Goal: Communication & Community: Answer question/provide support

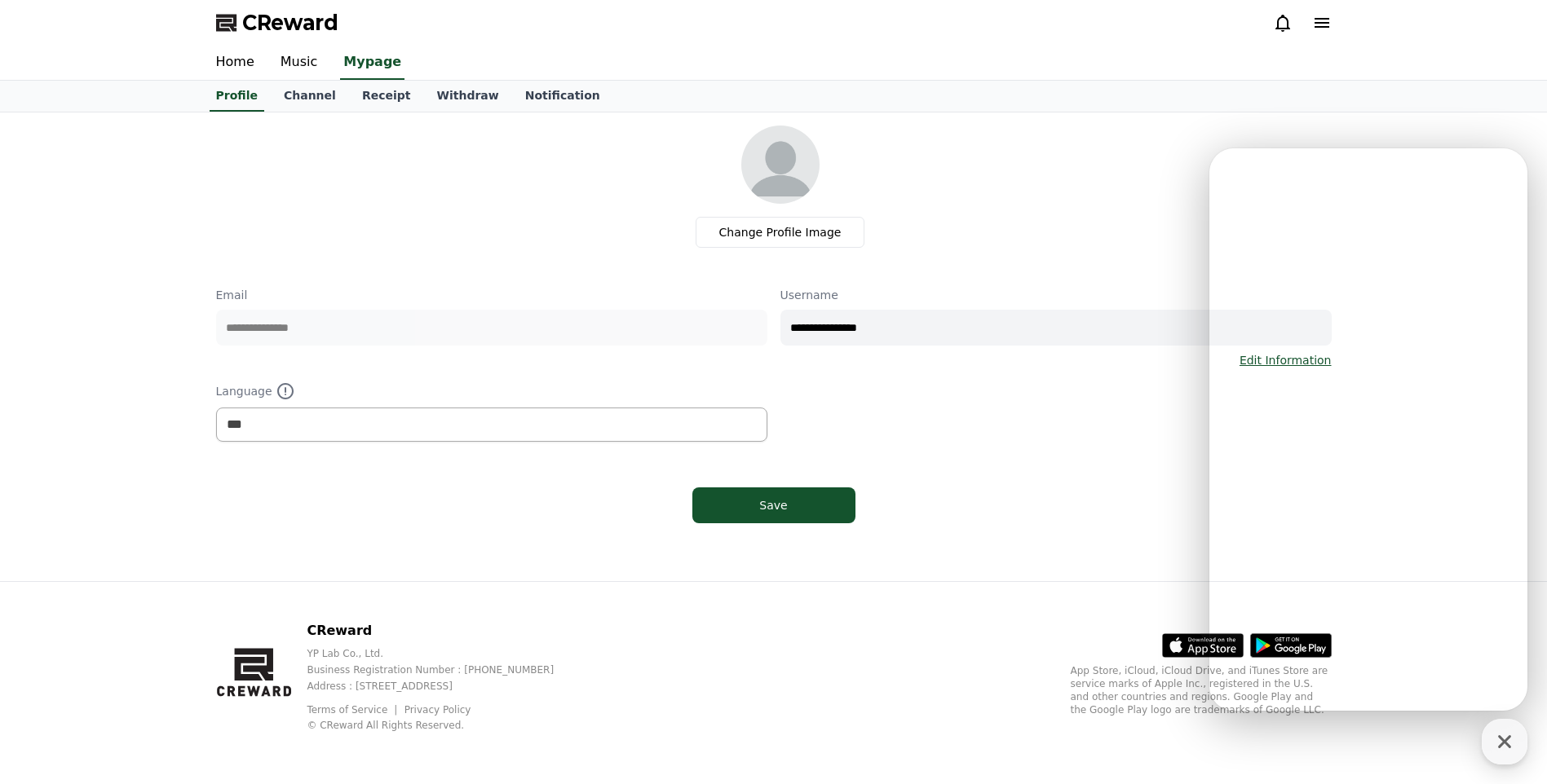
select select "**********"
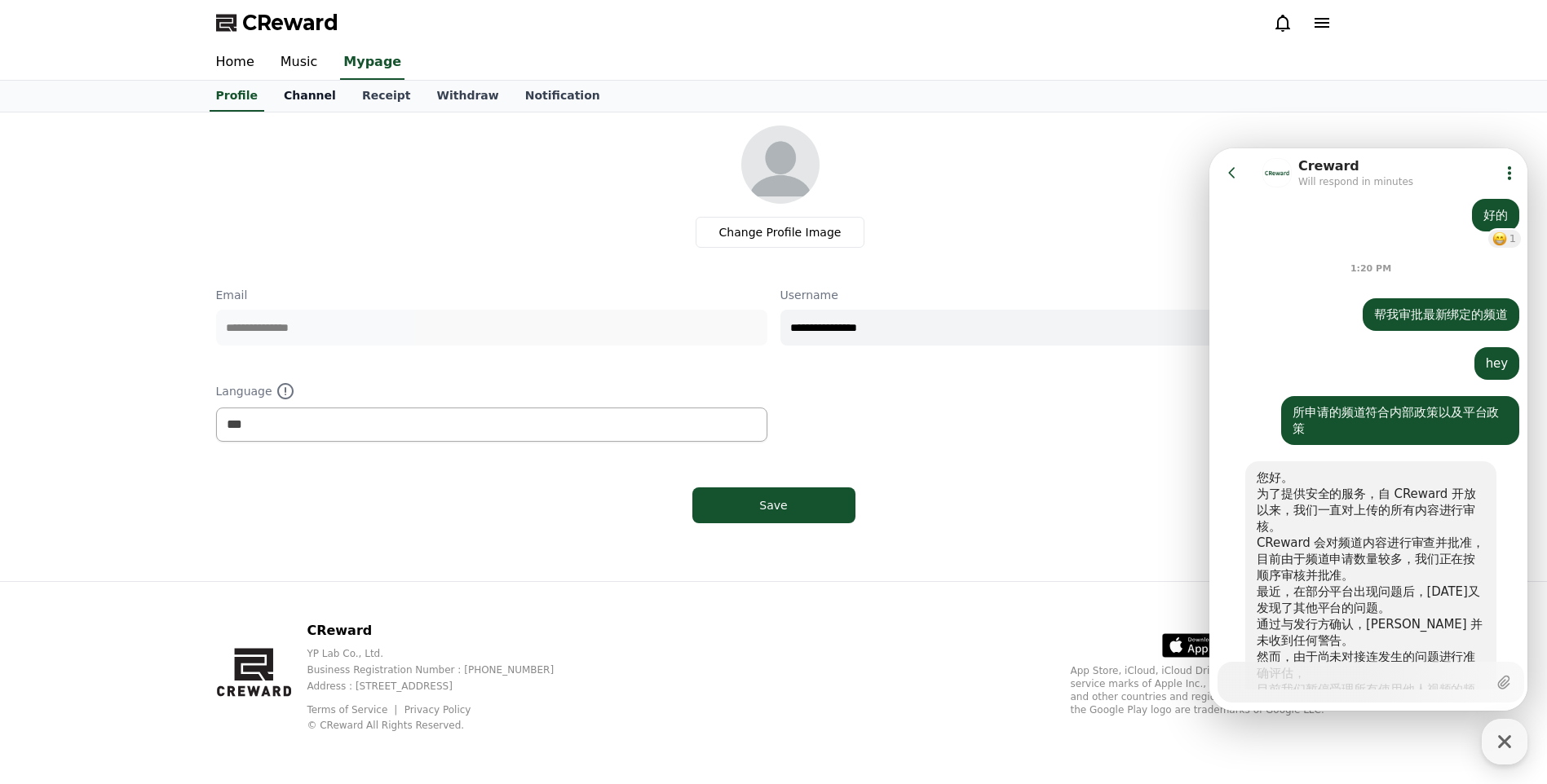
scroll to position [1235, 0]
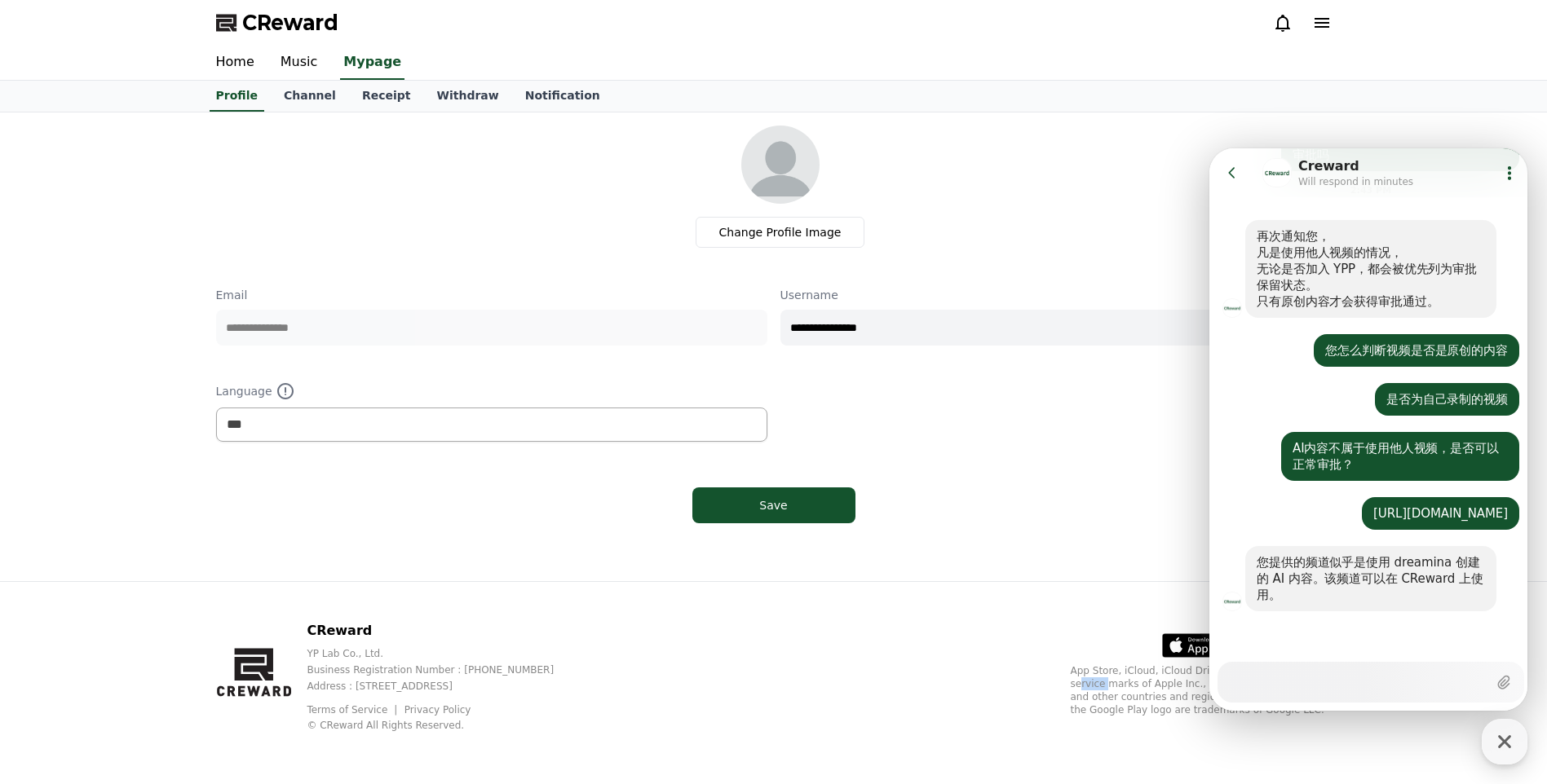
drag, startPoint x: 1109, startPoint y: 690, endPoint x: 1121, endPoint y: 690, distance: 12.0
click at [1121, 690] on p "App Store, iCloud, iCloud Drive, and iTunes Store are service marks of Apple In…" at bounding box center [1202, 691] width 261 height 52
drag, startPoint x: 1252, startPoint y: 560, endPoint x: 1314, endPoint y: 578, distance: 64.6
click at [1313, 576] on div "您提供的频道似乎是使用 dreamina 创建的 AI 内容。该频道可以在 CReward 上使用。" at bounding box center [1371, 578] width 251 height 65
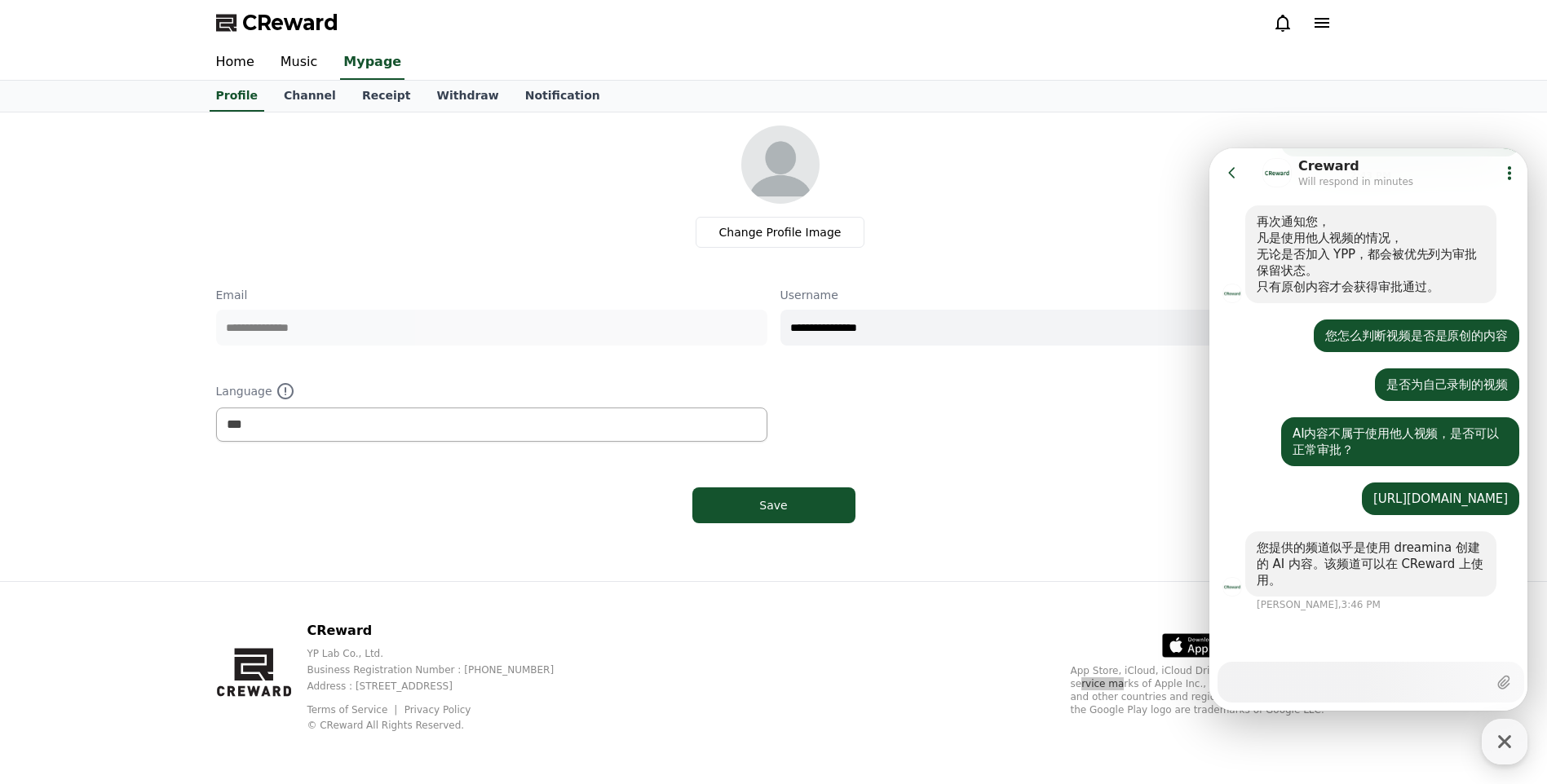
drag, startPoint x: 1314, startPoint y: 578, endPoint x: 1320, endPoint y: 605, distance: 27.7
click at [1320, 605] on div "您提供的频道似乎是使用 dreamina 创建的 AI 内容。该频道可以在 CReward 上使用。 Creward, 3:46 PM" at bounding box center [1370, 571] width 323 height 80
click at [1325, 680] on textarea "Messenger Input Textarea" at bounding box center [1357, 676] width 259 height 28
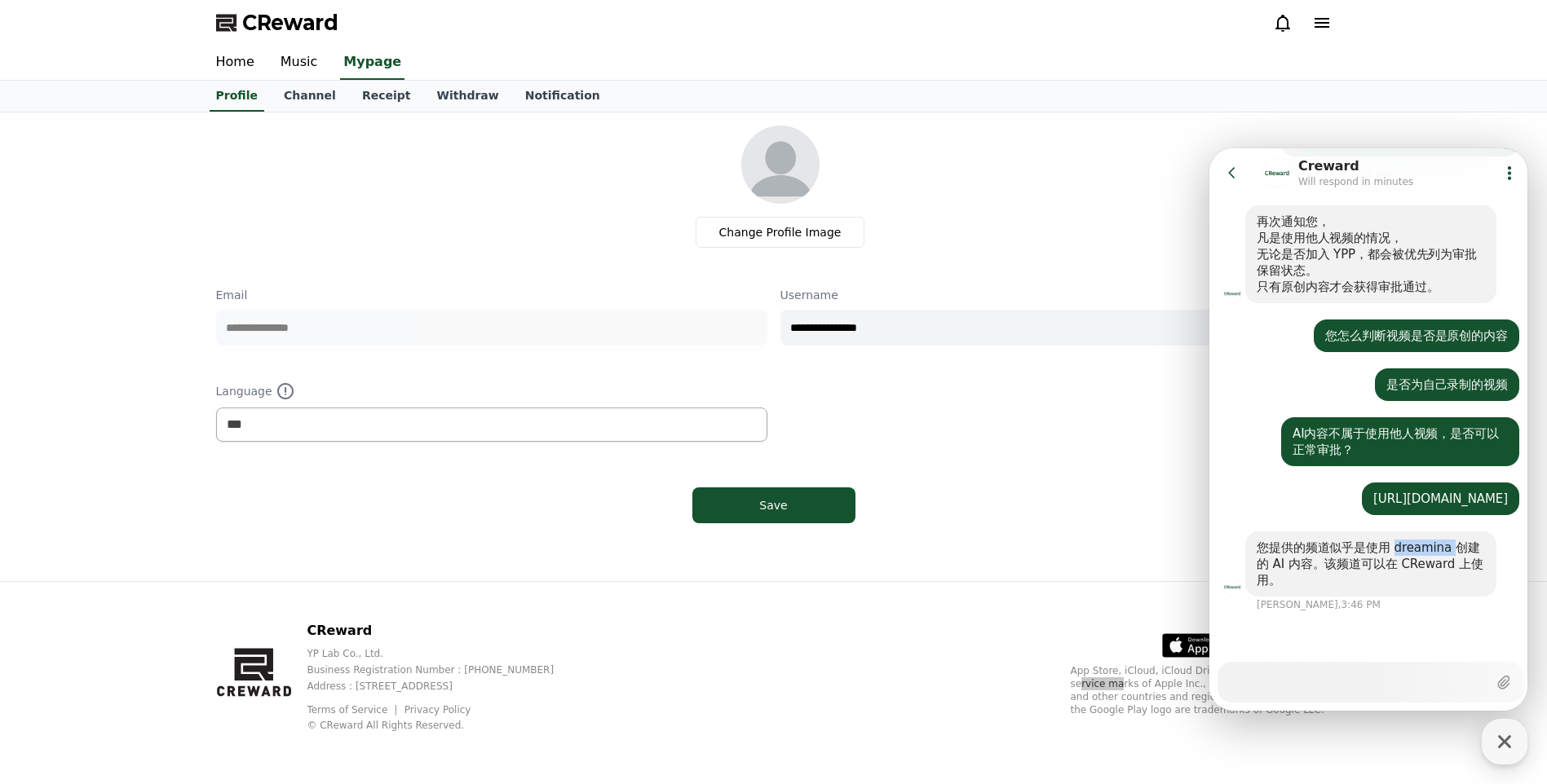
drag, startPoint x: 1395, startPoint y: 546, endPoint x: 1446, endPoint y: 545, distance: 51.0
click at [1446, 545] on div "您提供的频道似乎是使用 dreamina 创建的 AI 内容。该频道可以在 CReward 上使用。" at bounding box center [1370, 564] width 228 height 49
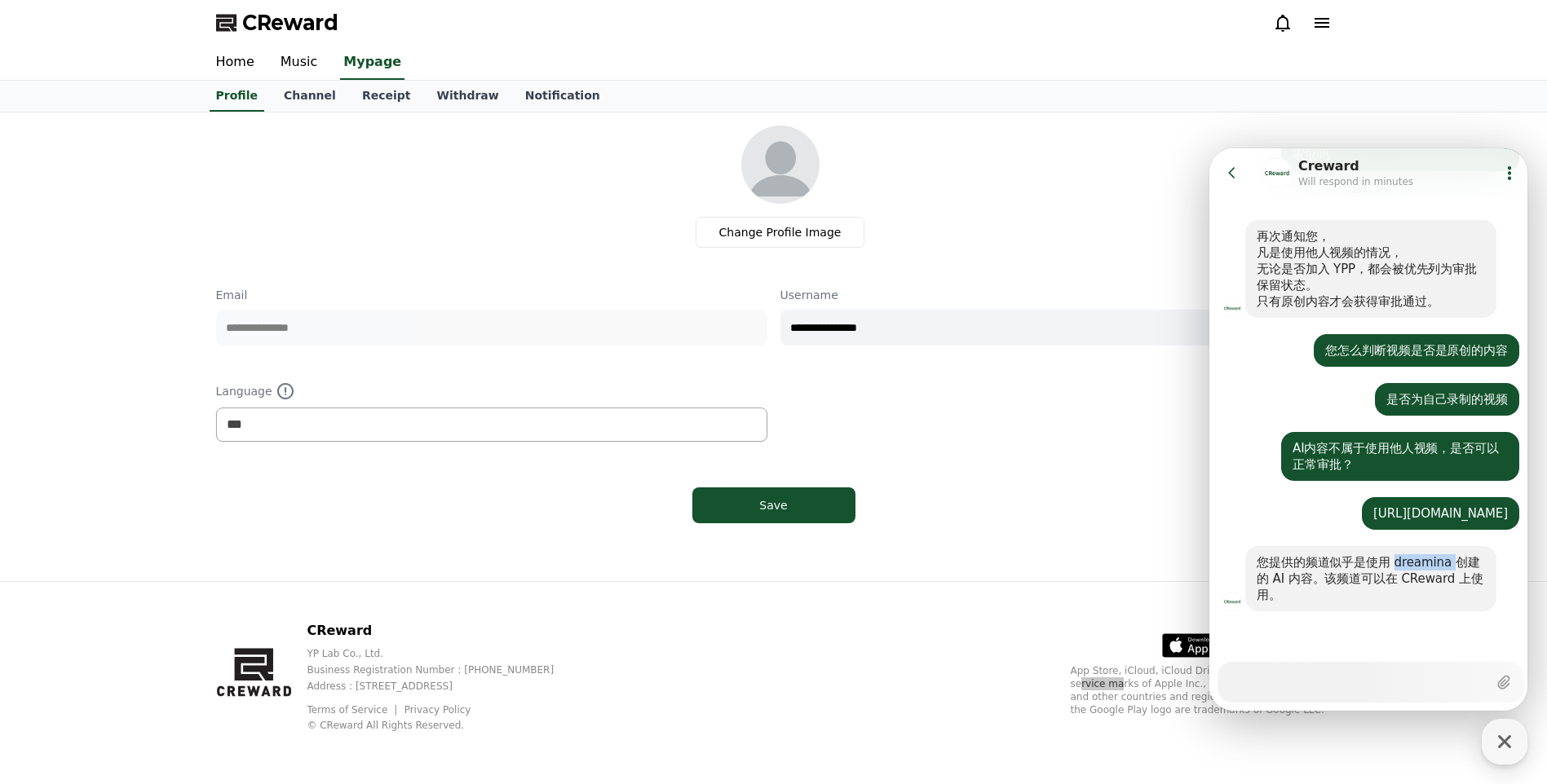
scroll to position [1235, 0]
copy div "dreamina"
click at [1336, 588] on div "您提供的频道似乎是使用 dreamina 创建的 AI 内容。该频道可以在 CReward 上使用。" at bounding box center [1370, 579] width 228 height 49
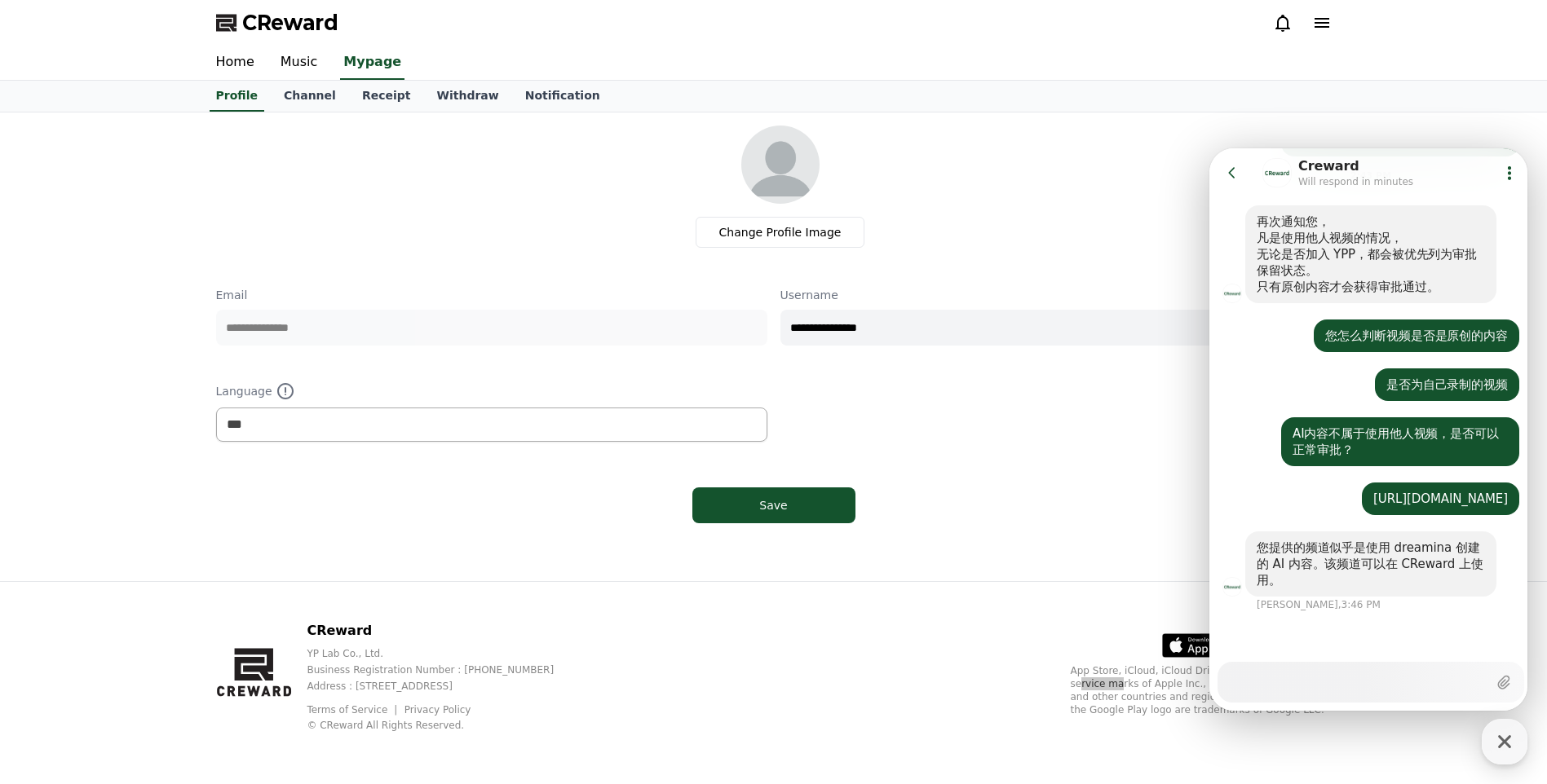
scroll to position [1251, 0]
drag, startPoint x: 1308, startPoint y: 595, endPoint x: 1245, endPoint y: 540, distance: 83.6
click at [1245, 540] on div "您提供的频道似乎是使用 dreamina 创建的 AI 内容。该频道可以在 CReward 上使用。" at bounding box center [1370, 563] width 323 height 65
drag, startPoint x: 1245, startPoint y: 540, endPoint x: 1309, endPoint y: 594, distance: 83.7
click at [1309, 595] on div "您提供的频道似乎是使用 dreamina 创建的 AI 内容。该频道可以在 CReward 上使用。" at bounding box center [1371, 563] width 251 height 65
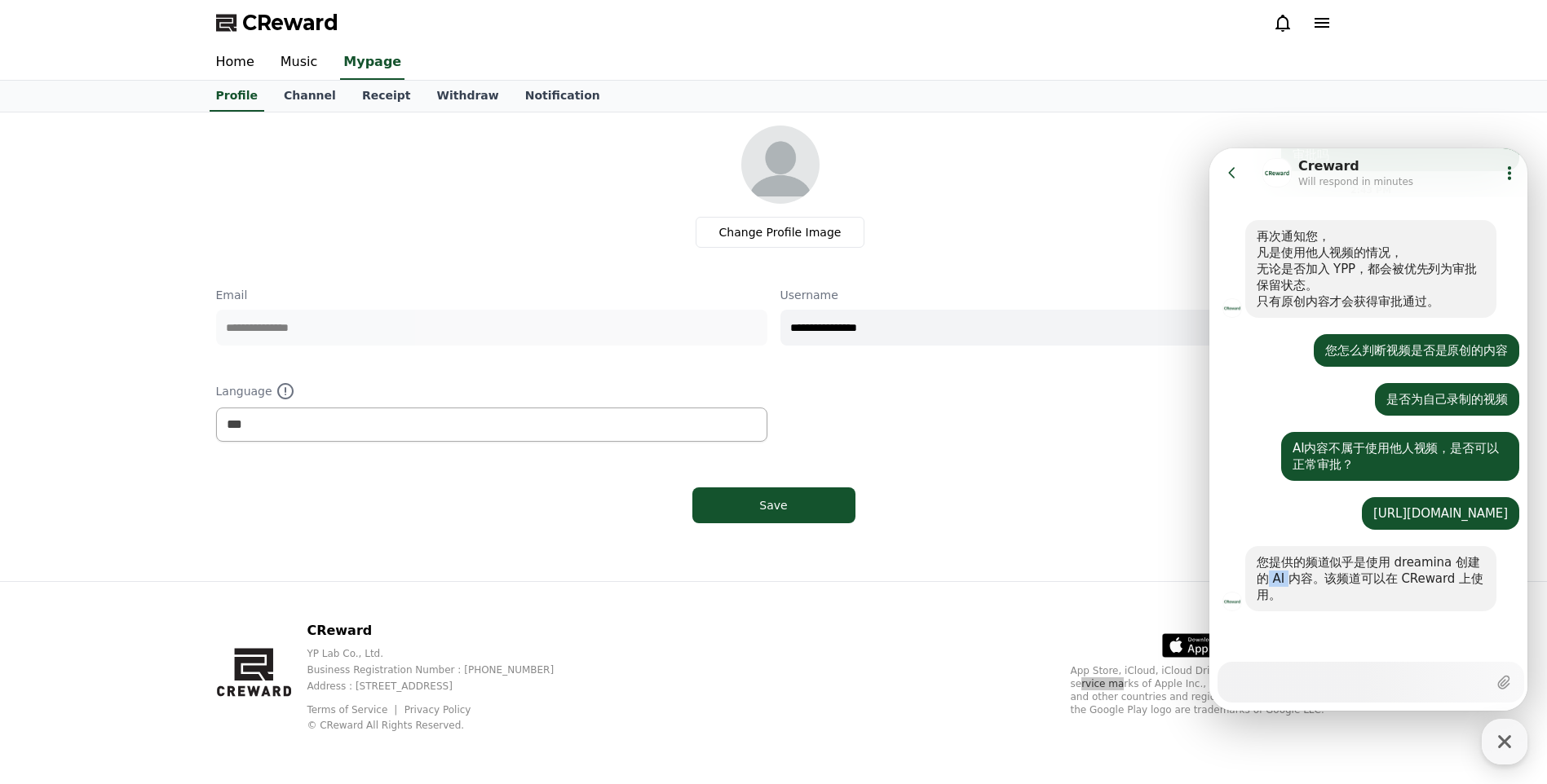
drag, startPoint x: 1290, startPoint y: 585, endPoint x: 1263, endPoint y: 579, distance: 27.7
click at [1263, 579] on div "您提供的频道似乎是使用 dreamina 创建的 AI 内容。该频道可以在 CReward 上使用。" at bounding box center [1370, 579] width 228 height 49
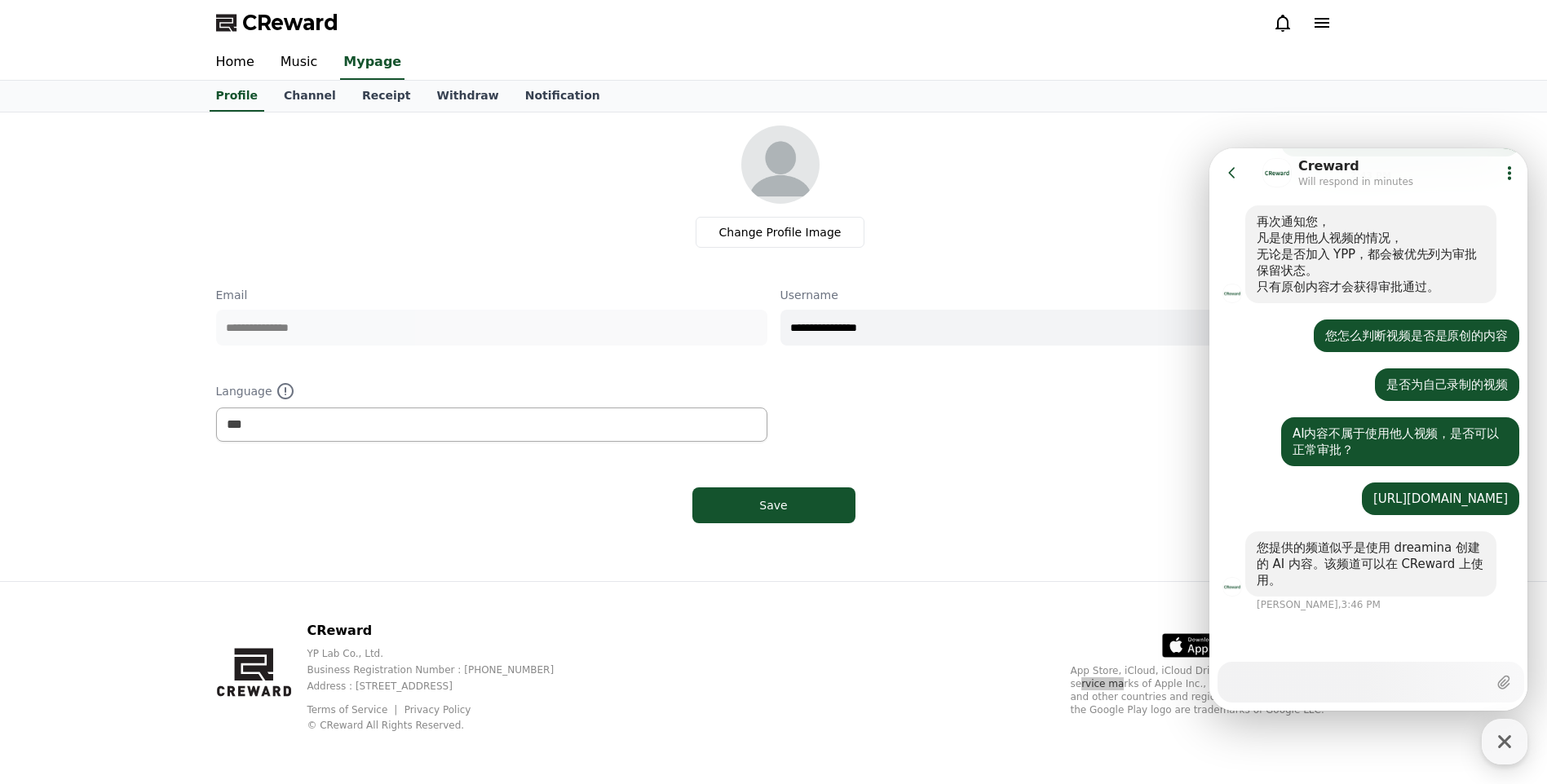
drag, startPoint x: 1263, startPoint y: 579, endPoint x: 1277, endPoint y: 589, distance: 17.2
click at [1277, 589] on div "您提供的频道似乎是使用 dreamina 创建的 AI 内容。该频道可以在 CReward 上使用。" at bounding box center [1370, 564] width 228 height 49
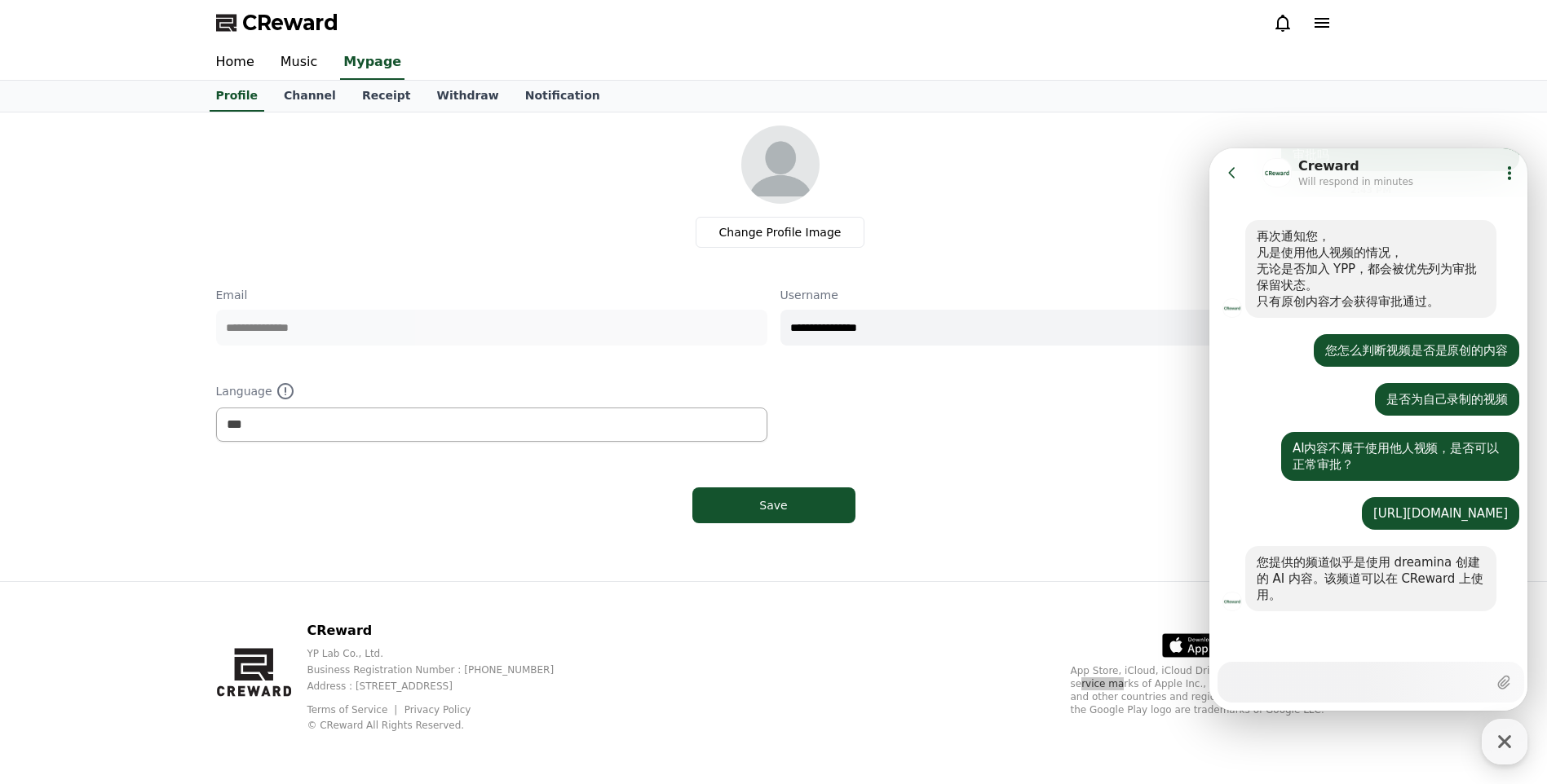
click at [1278, 580] on div "您提供的频道似乎是使用 dreamina 创建的 AI 内容。该频道可以在 CReward 上使用。" at bounding box center [1370, 579] width 228 height 49
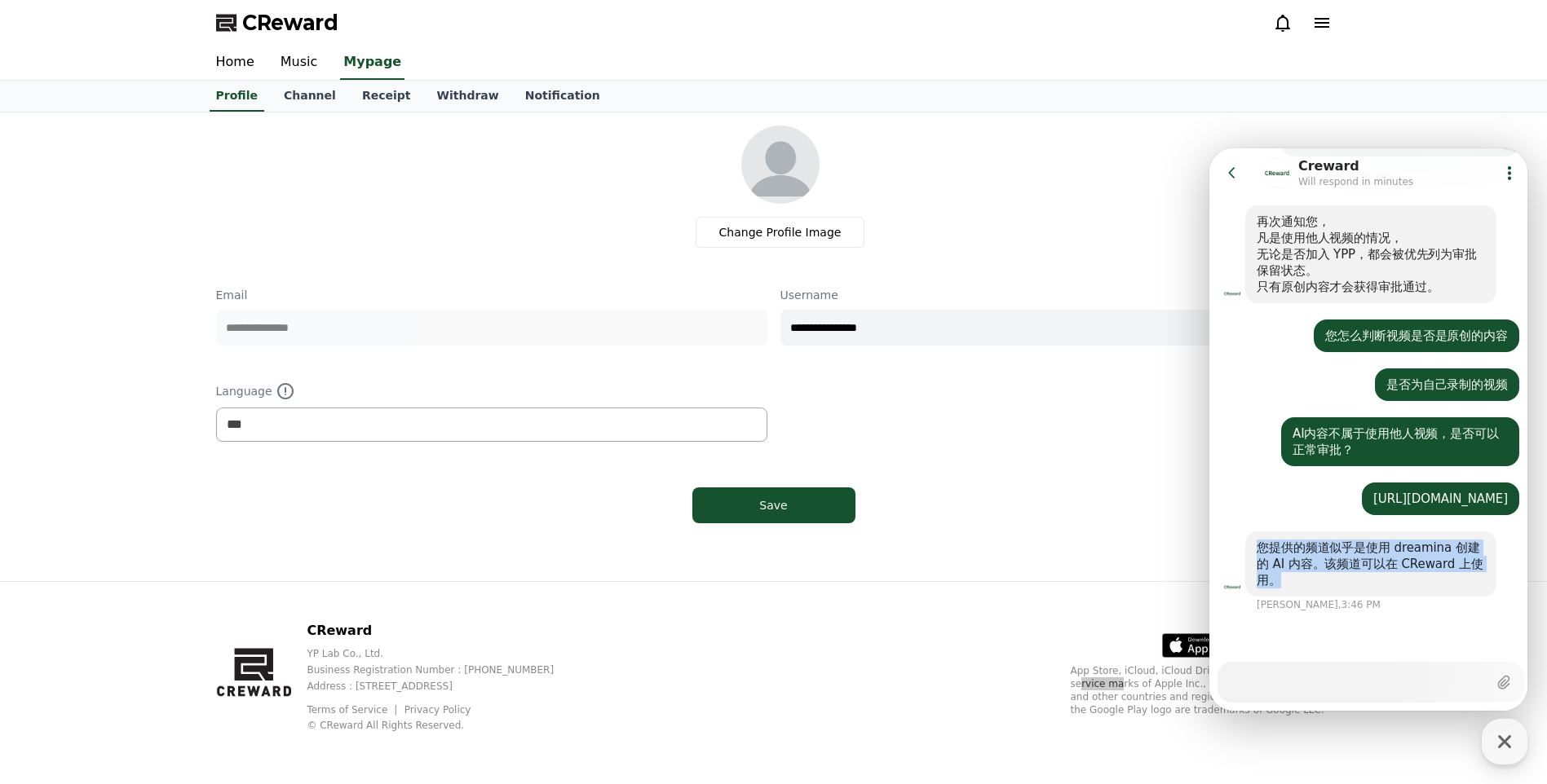
drag, startPoint x: 1278, startPoint y: 589, endPoint x: 1248, endPoint y: 553, distance: 46.9
click at [1248, 553] on div "您提供的频道似乎是使用 dreamina 创建的 AI 内容。该频道可以在 CReward 上使用。" at bounding box center [1371, 563] width 251 height 65
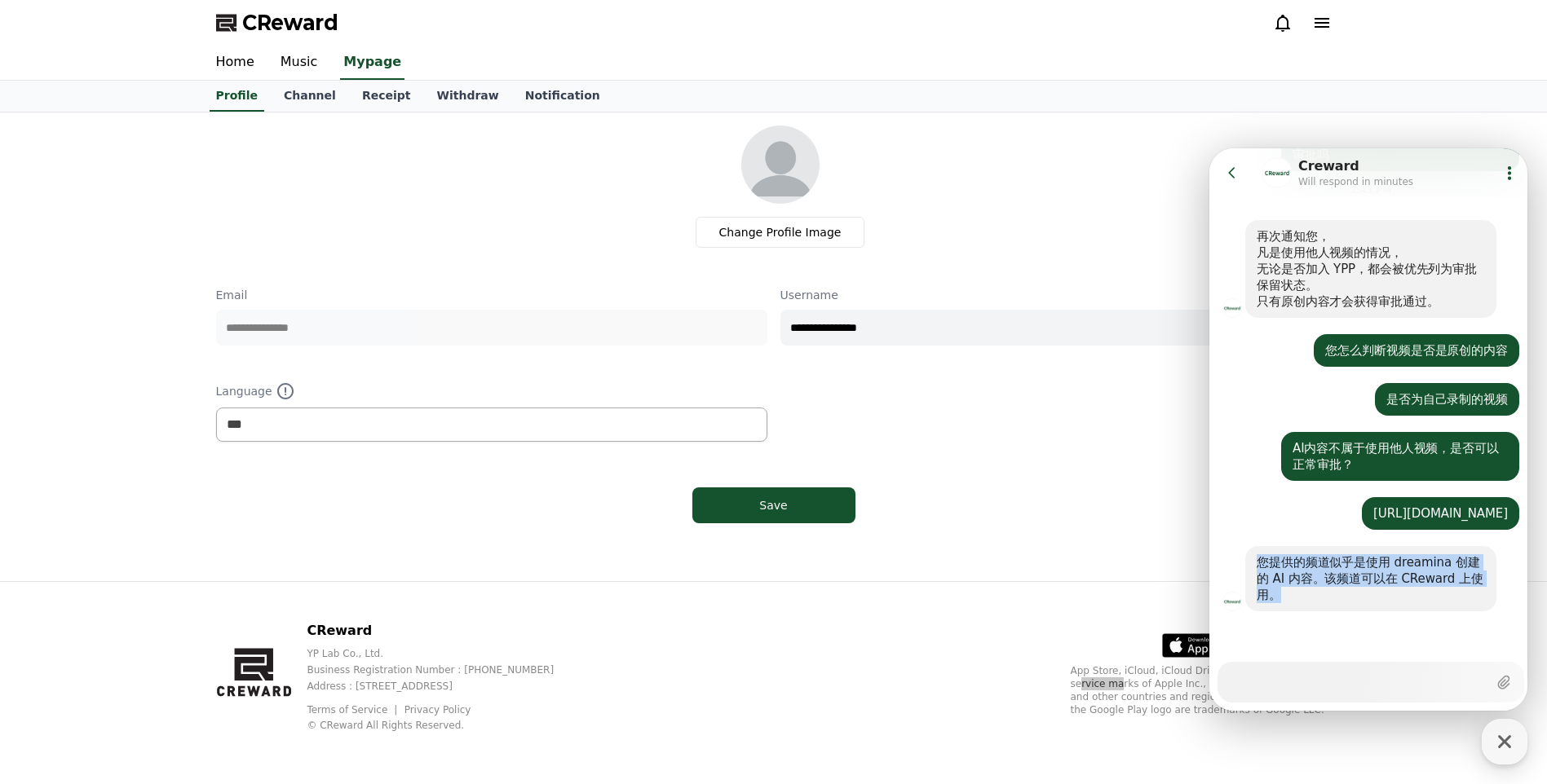
scroll to position [1235, 0]
copy div "您提供的频道似乎是使用 dreamina 创建的 AI 内容。该频道可以在 CReward 上使用。"
click at [1362, 497] on div "[URL][DOMAIN_NAME]" at bounding box center [1440, 513] width 158 height 33
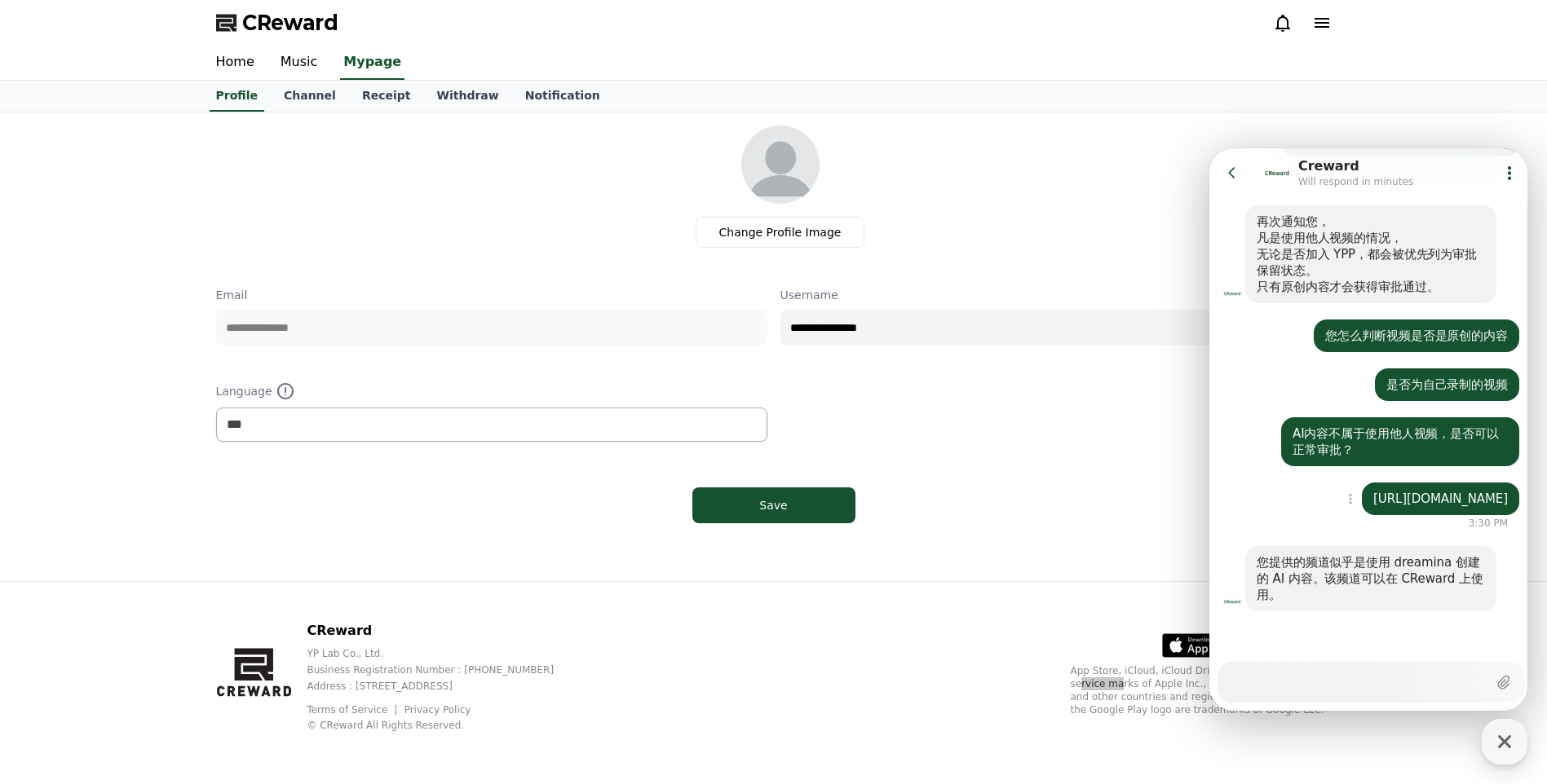
scroll to position [1251, 0]
drag, startPoint x: 1400, startPoint y: 508, endPoint x: 1277, endPoint y: 475, distance: 127.3
click at [1277, 483] on div "Show context menu [URL][DOMAIN_NAME]" at bounding box center [1370, 499] width 323 height 33
copy link "[URL][DOMAIN_NAME]"
click at [1020, 265] on div "**********" at bounding box center [774, 328] width 1116 height 404
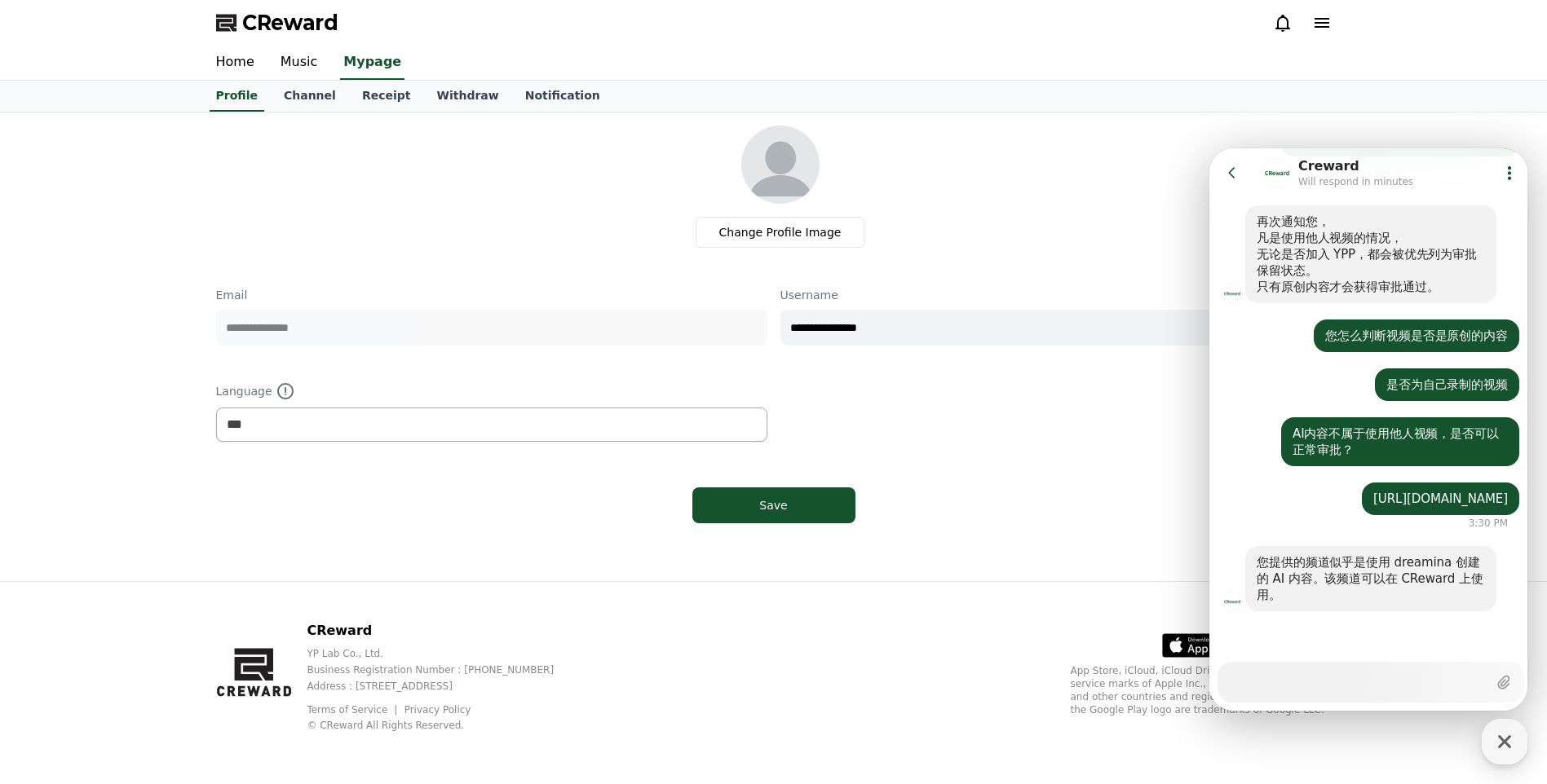
click at [1313, 678] on textarea "Messenger Input Textarea" at bounding box center [1357, 676] width 259 height 28
type textarea "*"
type textarea "**"
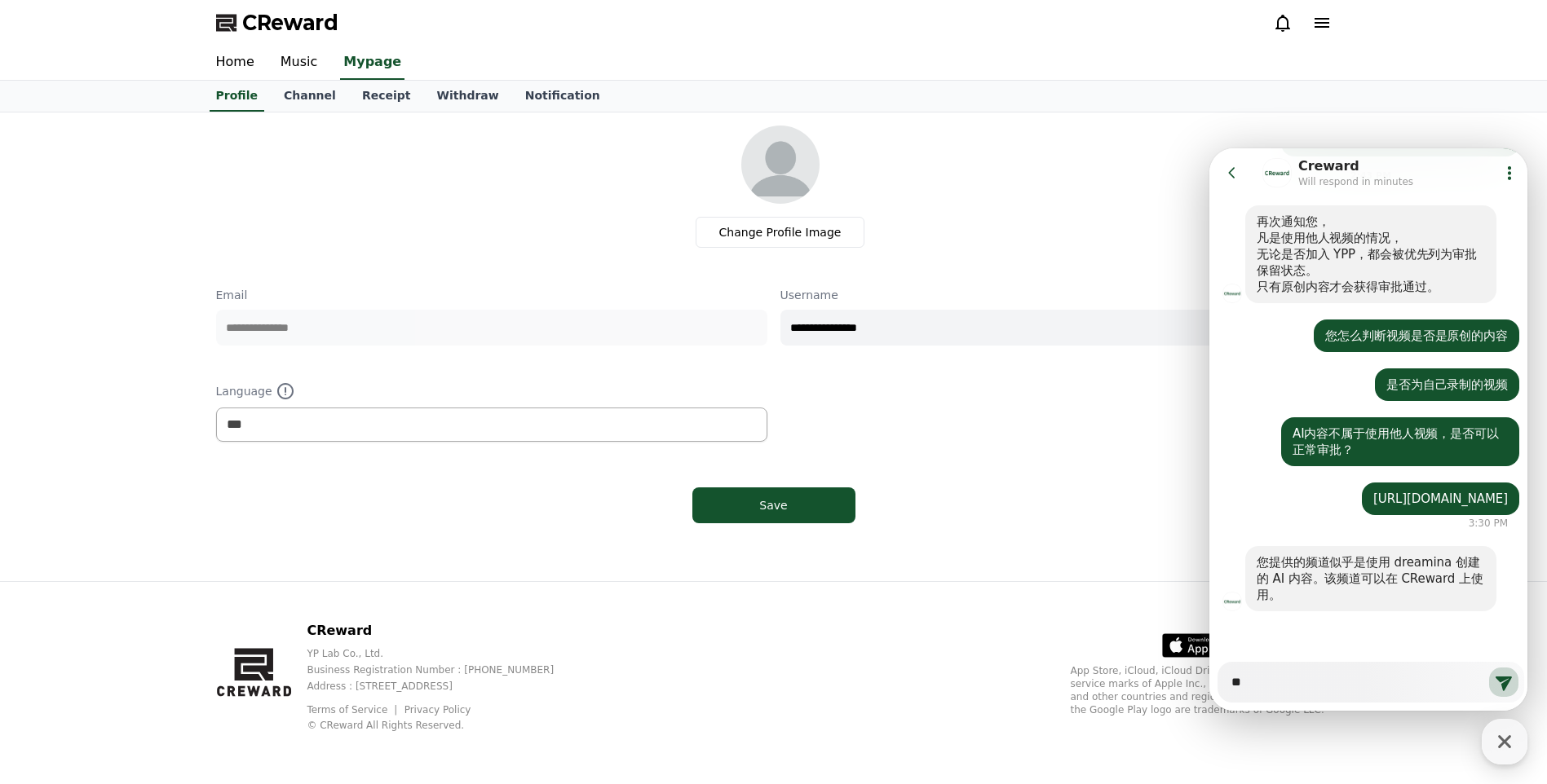
type textarea "*"
type textarea "***"
type textarea "*"
type textarea "*****"
type textarea "*"
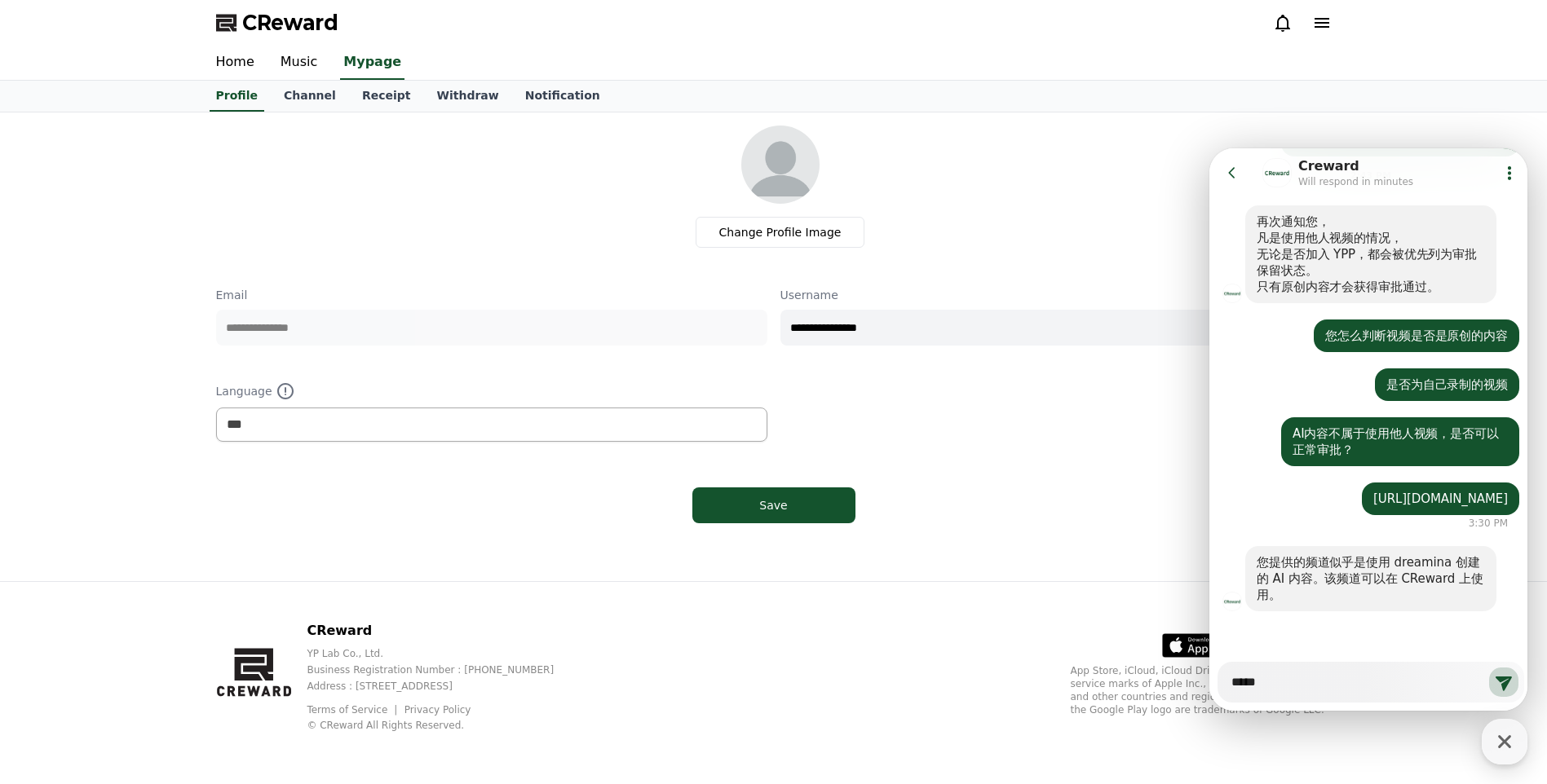
type textarea "******"
type textarea "*"
type textarea "**"
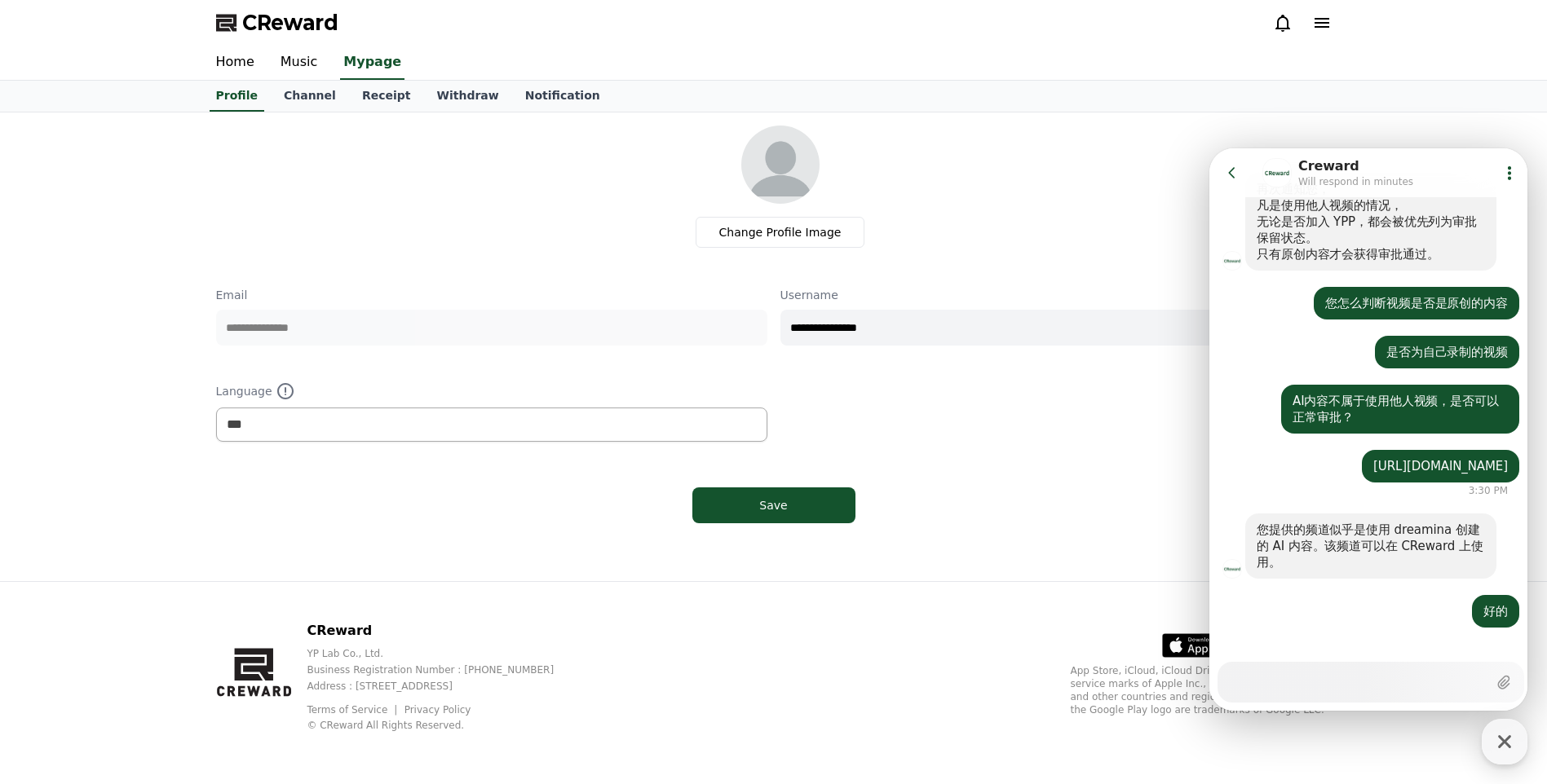
scroll to position [1299, 0]
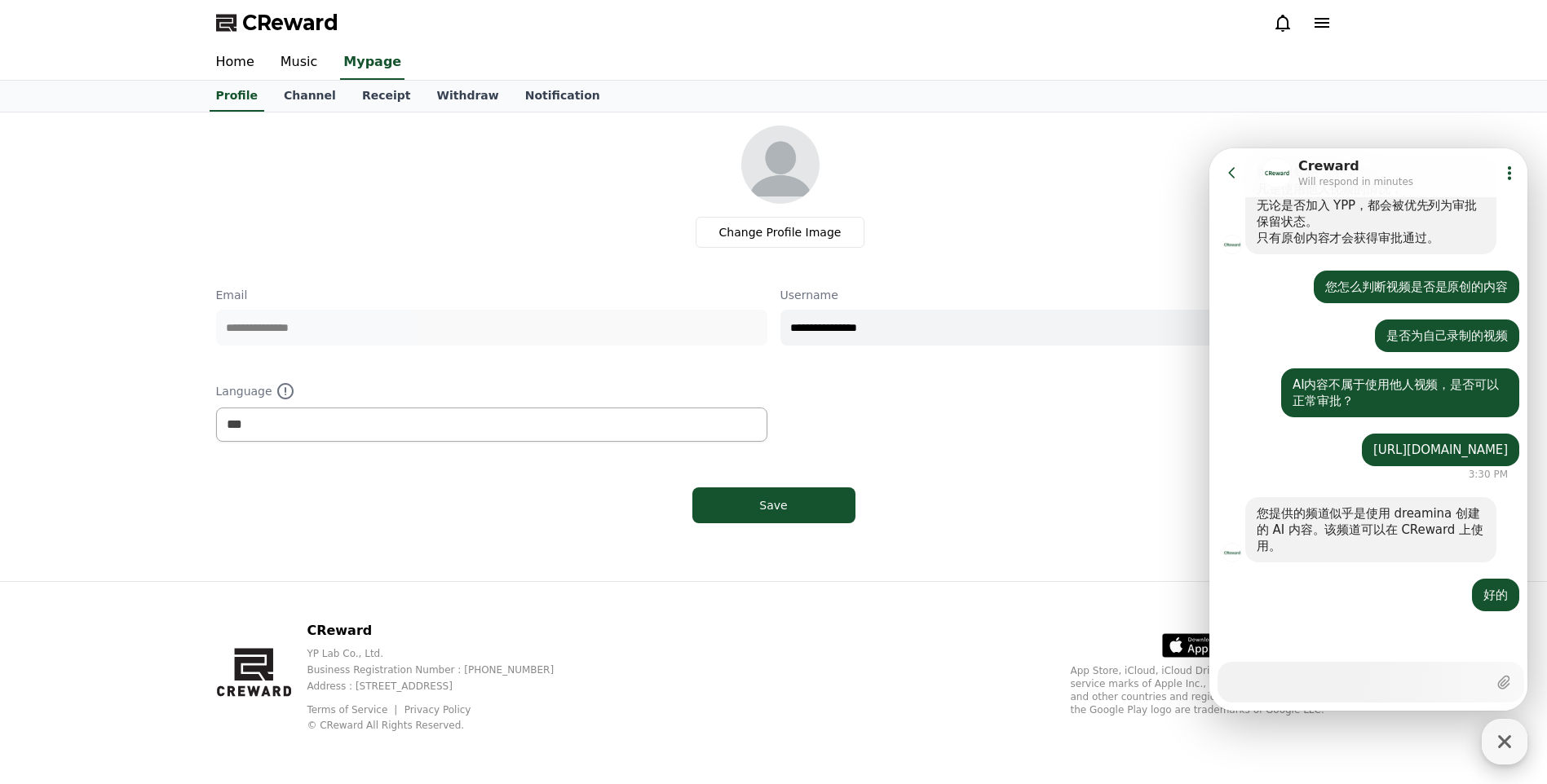
click at [1518, 748] on icon "button" at bounding box center [1504, 741] width 29 height 29
